Goal: Task Accomplishment & Management: Complete application form

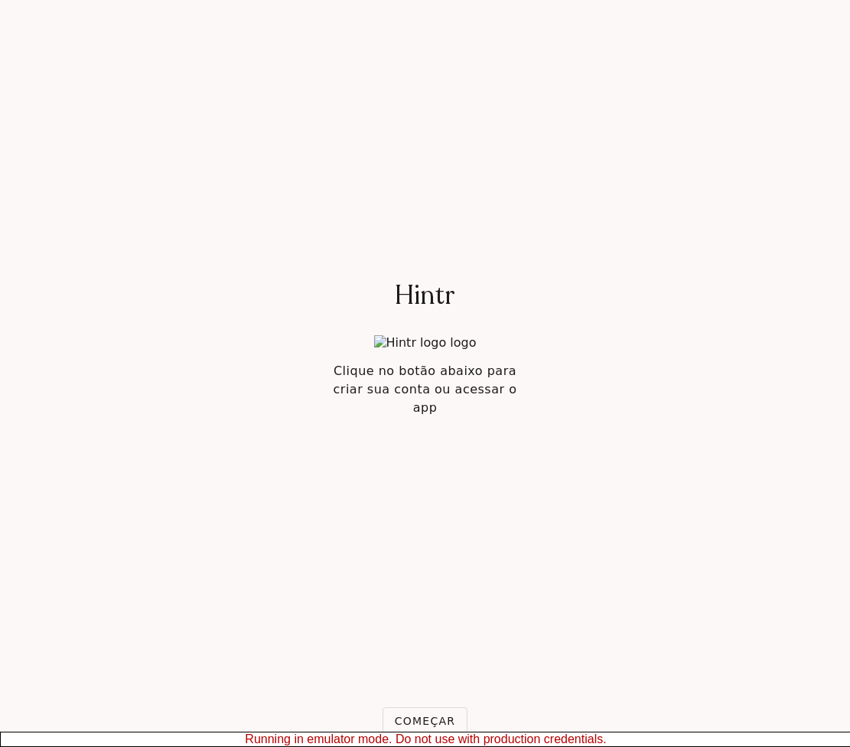
click at [585, 365] on section "Hintr Clique no botão abaixo para criar sua conta ou acessar o app Começar Faze…" at bounding box center [425, 373] width 850 height 747
click at [423, 710] on button "Começar" at bounding box center [426, 721] width 86 height 28
click at [425, 708] on button "Começar" at bounding box center [426, 721] width 86 height 28
